Goal: Task Accomplishment & Management: Manage account settings

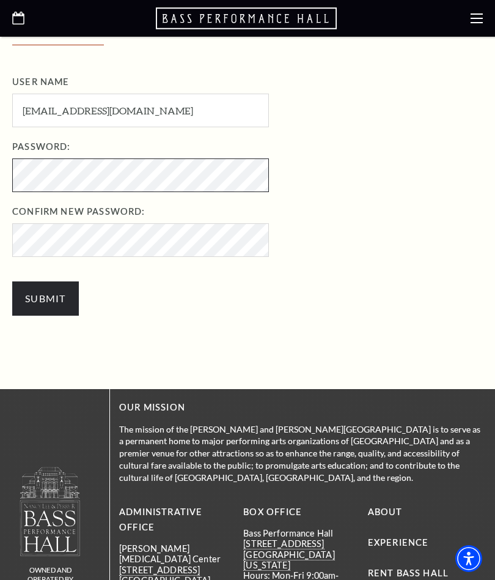
scroll to position [345, 0]
click at [53, 301] on input "Submit" at bounding box center [45, 299] width 67 height 34
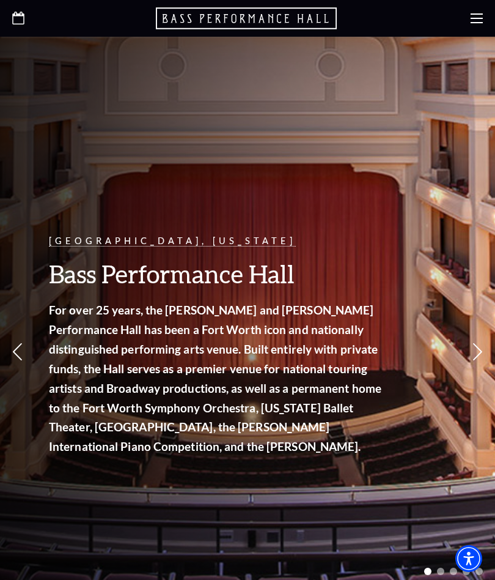
click at [476, 23] on use at bounding box center [477, 18] width 12 height 10
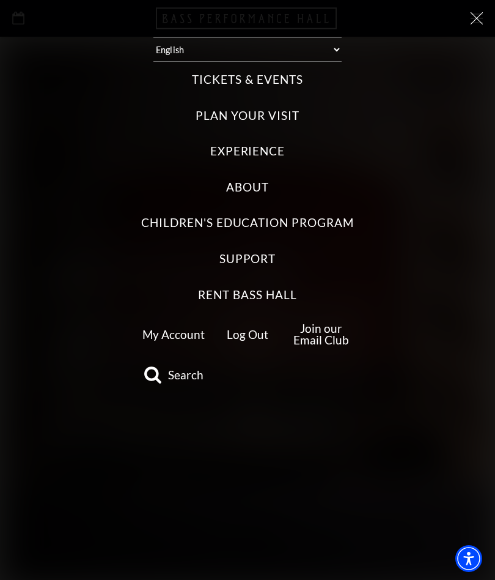
click at [188, 331] on link "My Account" at bounding box center [173, 334] width 62 height 14
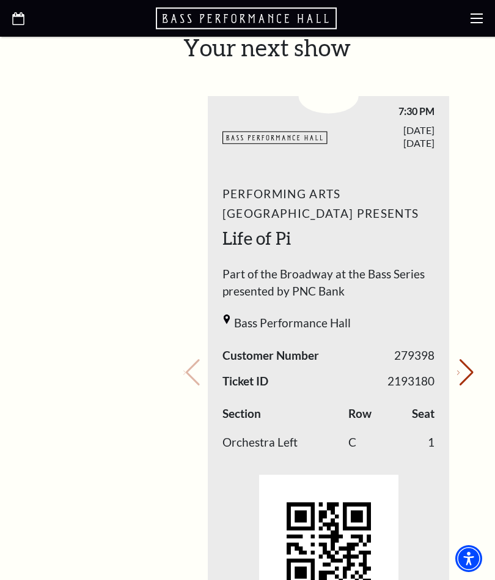
scroll to position [548, 0]
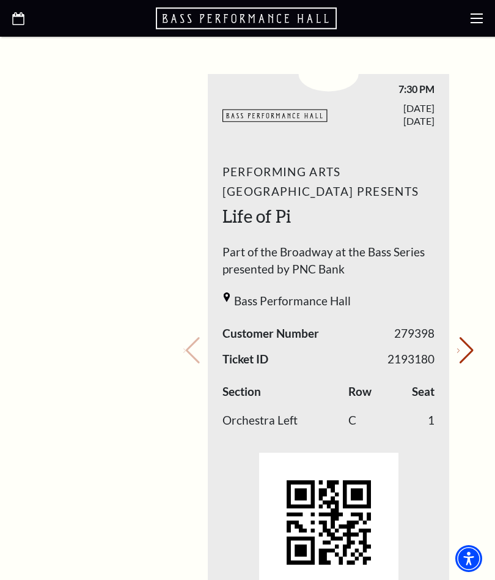
click at [474, 20] on icon at bounding box center [477, 18] width 12 height 12
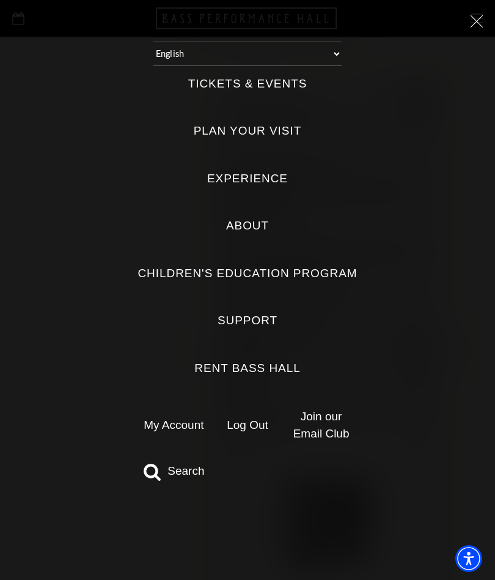
click at [481, 21] on icon at bounding box center [477, 21] width 12 height 12
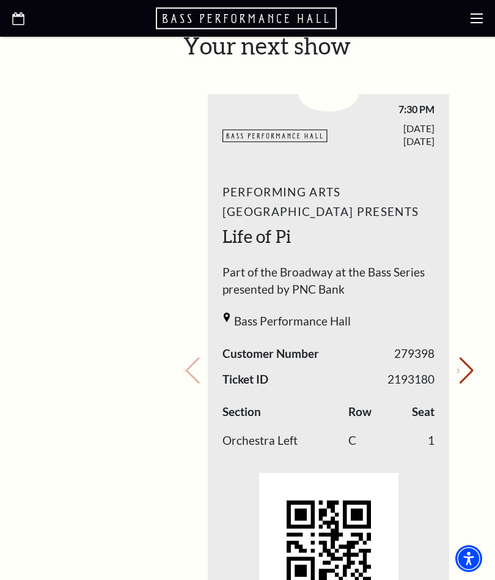
scroll to position [518, 0]
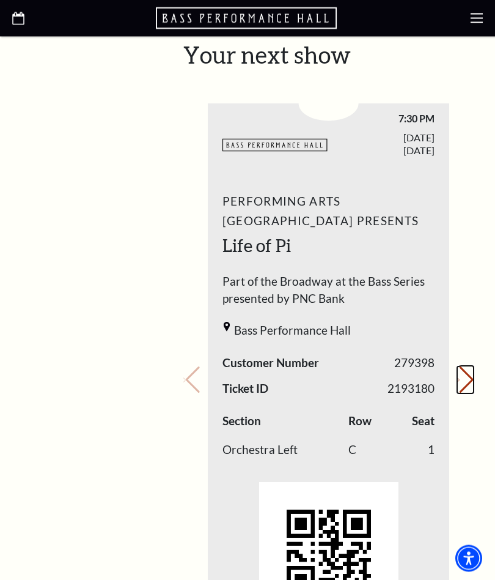
click at [468, 367] on button "Next slide." at bounding box center [465, 380] width 17 height 27
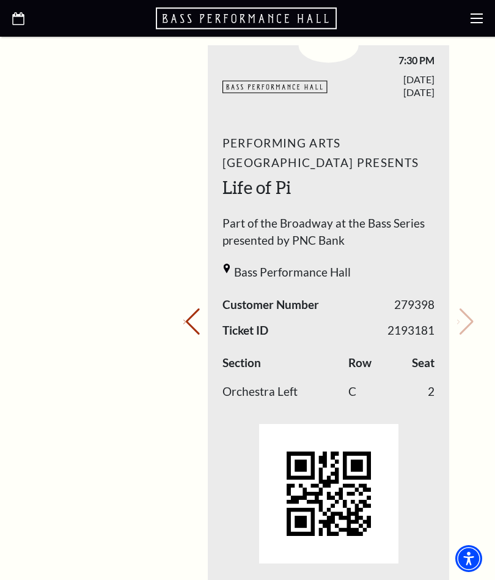
scroll to position [585, 0]
